Goal: Find specific page/section: Find specific page/section

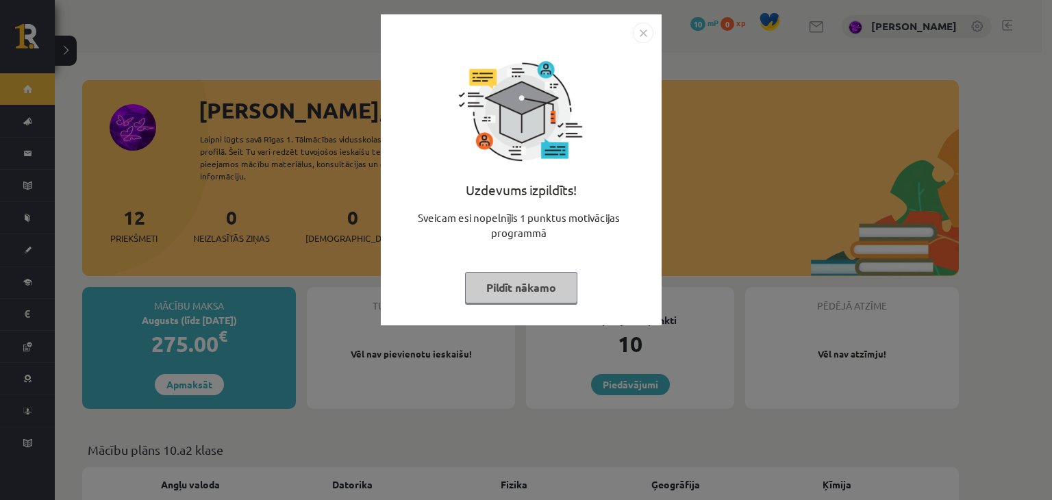
click at [523, 283] on button "Pildīt nākamo" at bounding box center [521, 287] width 112 height 31
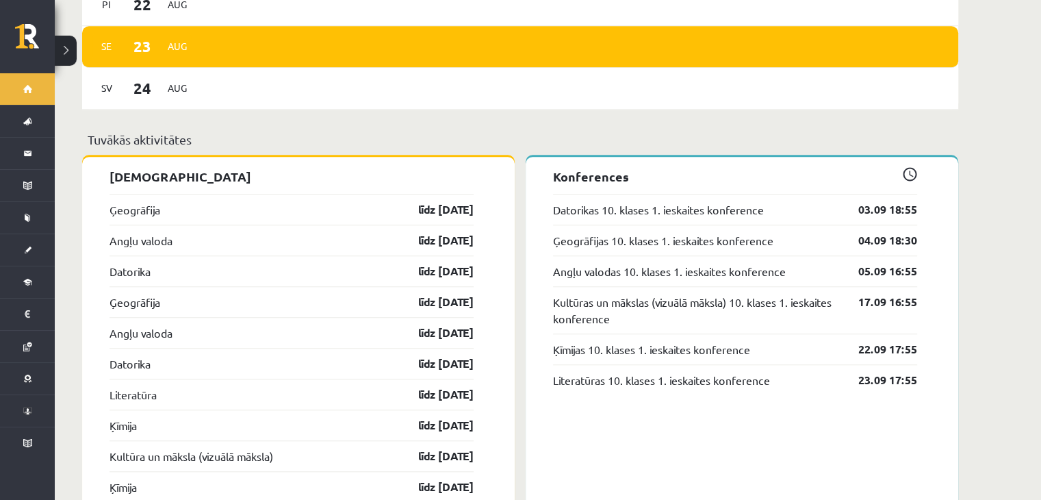
scroll to position [1148, 0]
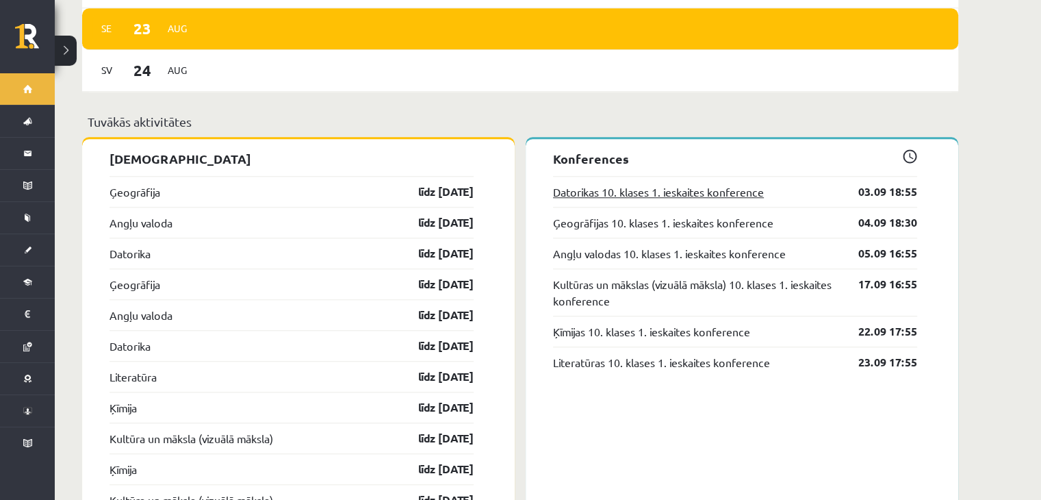
click at [627, 183] on link "Datorikas 10. klases 1. ieskaites konference" at bounding box center [658, 191] width 211 height 16
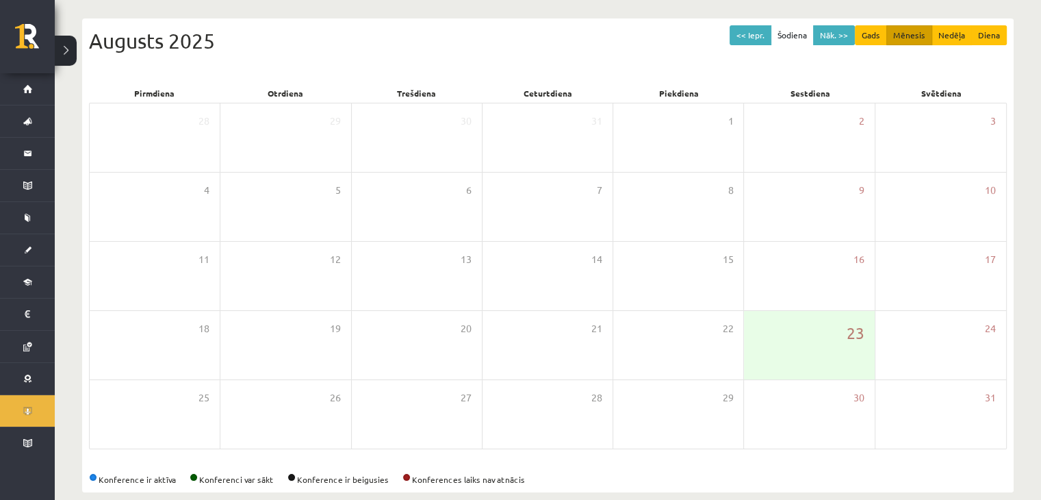
scroll to position [153, 0]
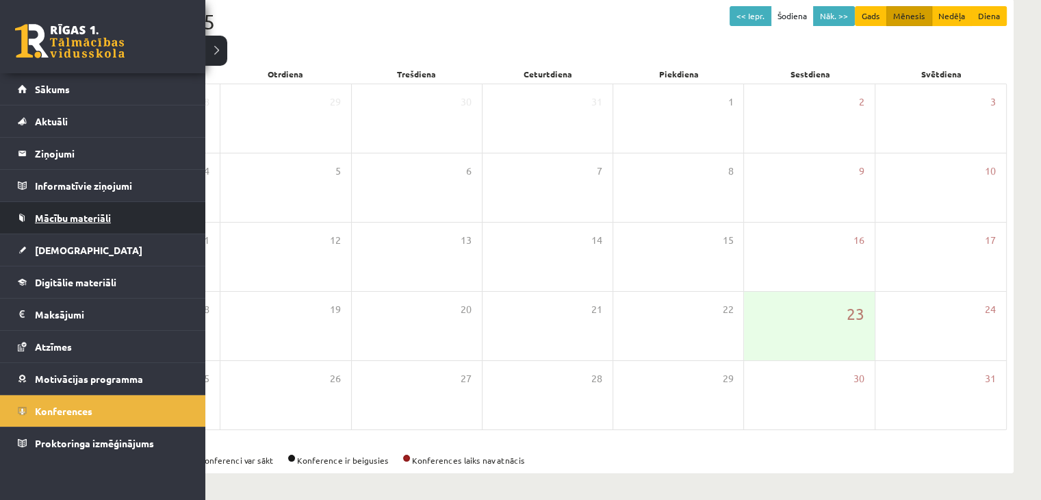
click at [77, 227] on link "Mācību materiāli" at bounding box center [103, 217] width 170 height 31
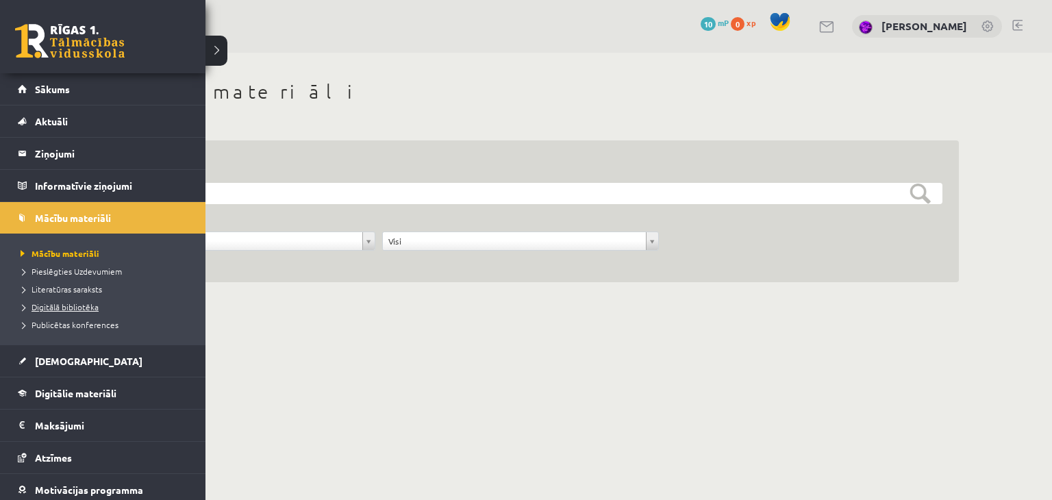
click at [88, 308] on span "Digitālā bibliotēka" at bounding box center [57, 306] width 81 height 11
